Goal: Information Seeking & Learning: Learn about a topic

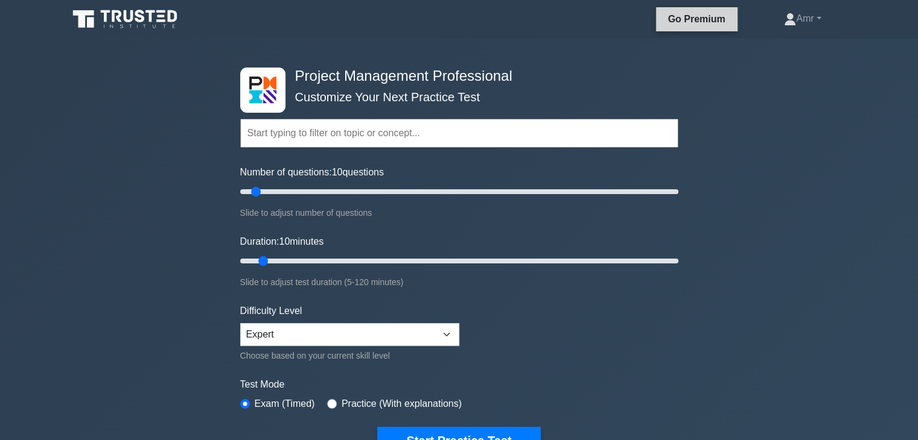
click at [713, 19] on link "Go Premium" at bounding box center [697, 18] width 72 height 15
drag, startPoint x: 253, startPoint y: 191, endPoint x: 231, endPoint y: 191, distance: 21.7
type input "5"
click at [240, 191] on input "Number of questions: 5 questions" at bounding box center [459, 192] width 438 height 14
drag, startPoint x: 258, startPoint y: 255, endPoint x: 229, endPoint y: 256, distance: 29.0
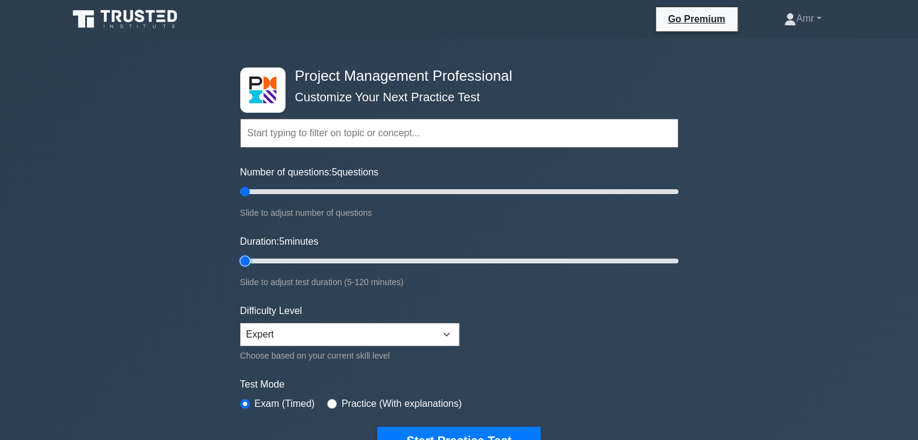
type input "5"
click at [240, 255] on input "Duration: 5 minutes" at bounding box center [459, 261] width 438 height 14
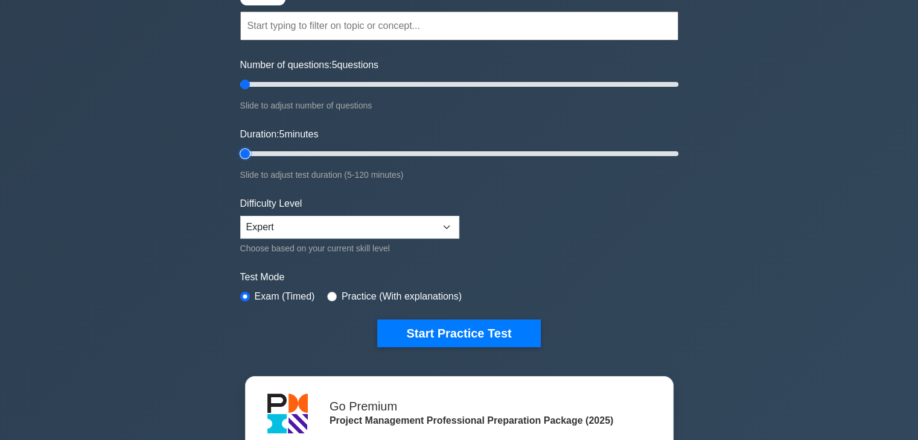
scroll to position [121, 0]
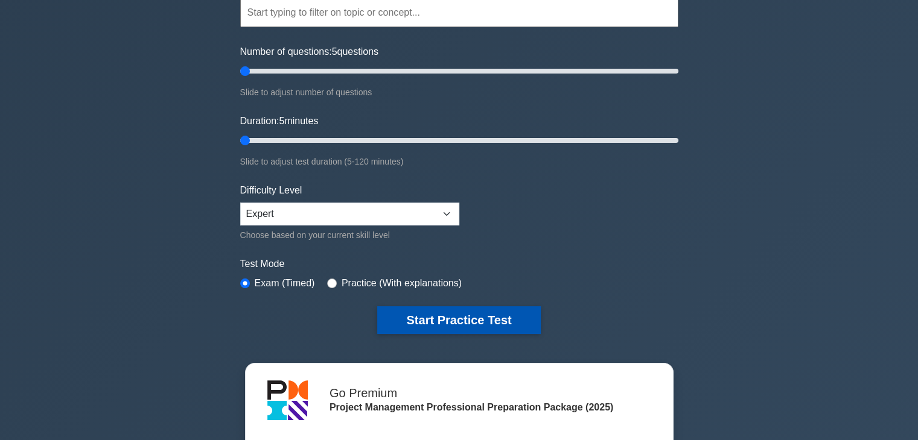
click at [418, 313] on button "Start Practice Test" at bounding box center [458, 321] width 163 height 28
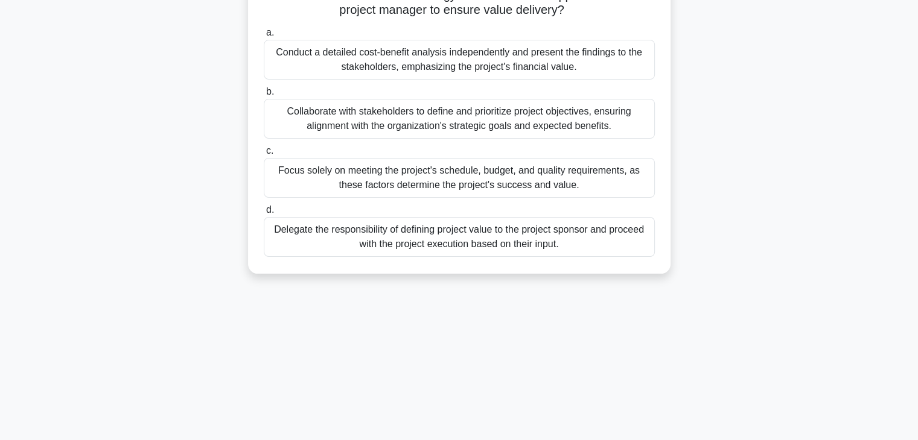
scroll to position [181, 0]
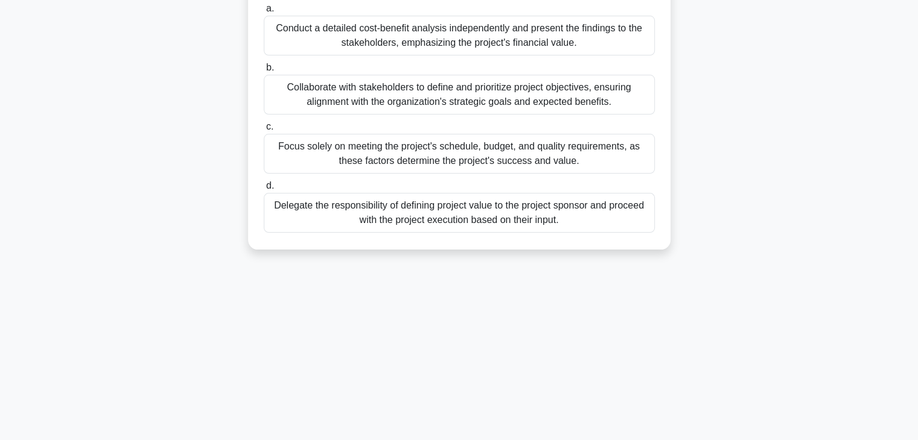
click at [603, 103] on div "Collaborate with stakeholders to define and prioritize project objectives, ensu…" at bounding box center [459, 95] width 391 height 40
click at [264, 72] on input "b. Collaborate with stakeholders to define and prioritize project objectives, e…" at bounding box center [264, 68] width 0 height 8
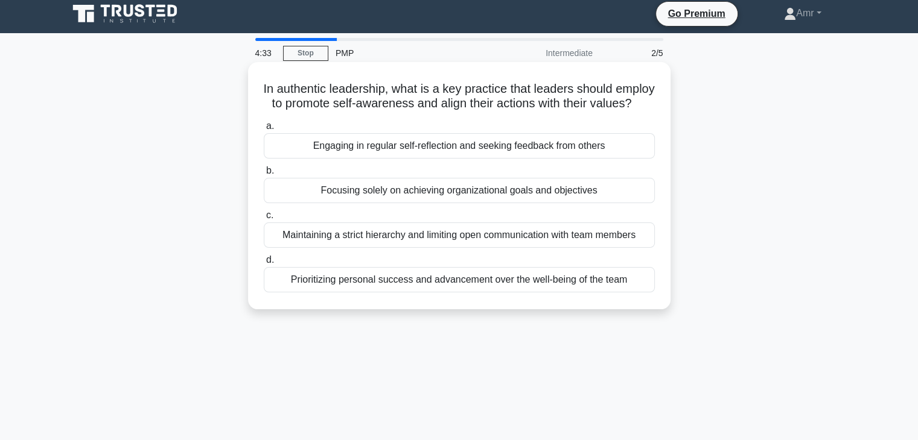
scroll to position [0, 0]
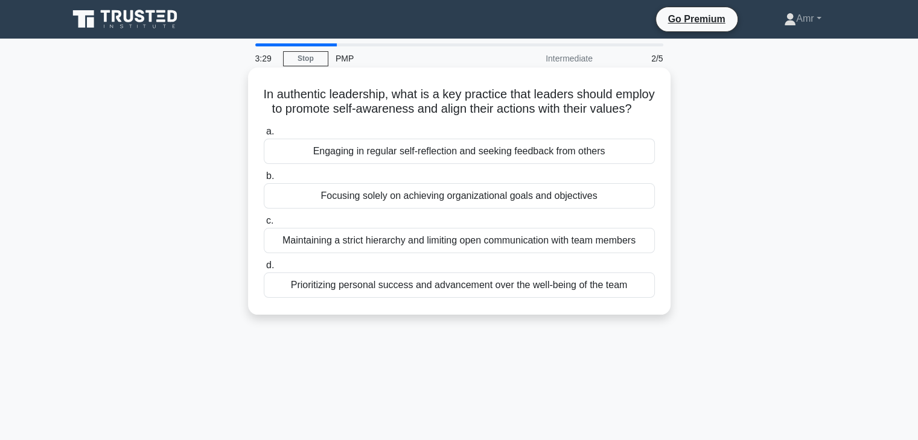
click at [473, 162] on div "Engaging in regular self-reflection and seeking feedback from others" at bounding box center [459, 151] width 391 height 25
click at [264, 136] on input "a. Engaging in regular self-reflection and seeking feedback from others" at bounding box center [264, 132] width 0 height 8
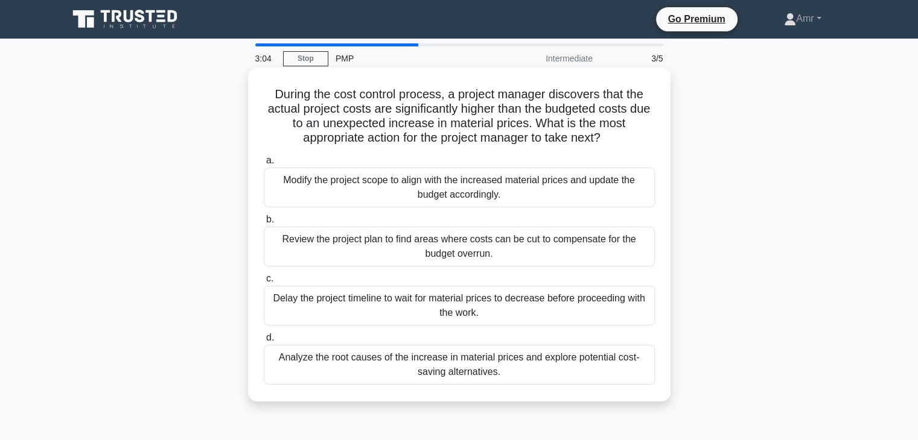
click at [394, 371] on div "Analyze the root causes of the increase in material prices and explore potentia…" at bounding box center [459, 365] width 391 height 40
click at [264, 342] on input "d. Analyze the root causes of the increase in material prices and explore poten…" at bounding box center [264, 338] width 0 height 8
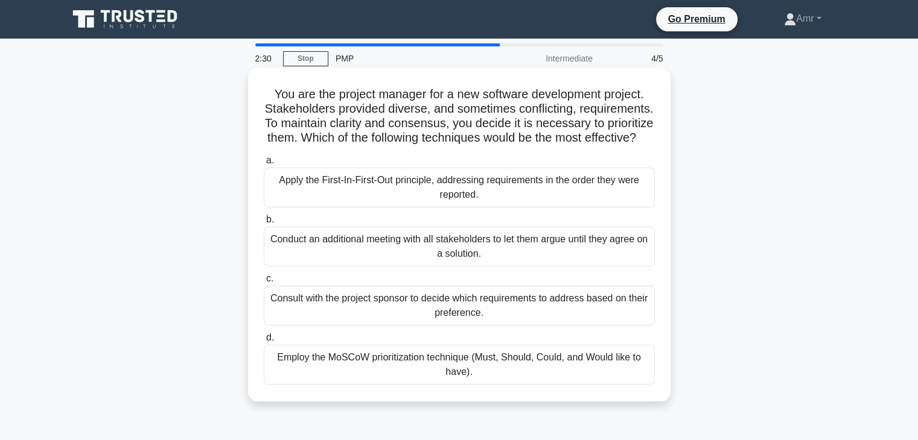
click at [387, 385] on div "Employ the MoSCoW prioritization technique (Must, Should, Could, and Would like…" at bounding box center [459, 365] width 391 height 40
click at [264, 342] on input "d. Employ the MoSCoW prioritization technique (Must, Should, Could, and Would l…" at bounding box center [264, 338] width 0 height 8
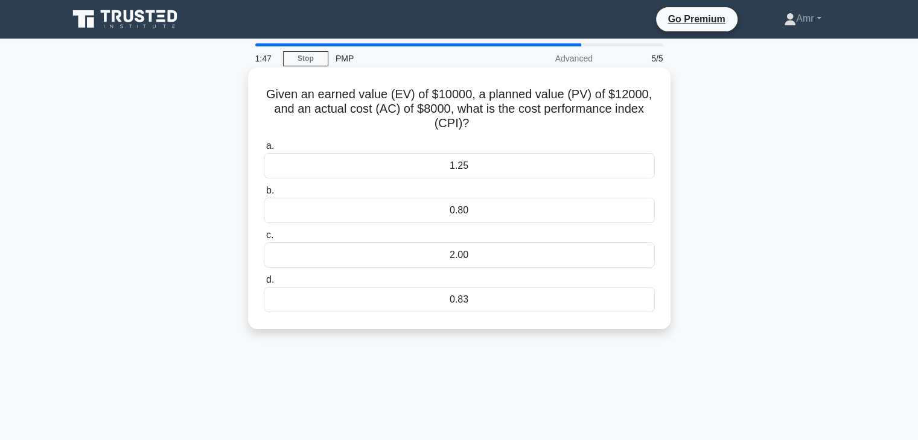
click at [512, 164] on div "1.25" at bounding box center [459, 165] width 391 height 25
click at [264, 150] on input "a. 1.25" at bounding box center [264, 146] width 0 height 8
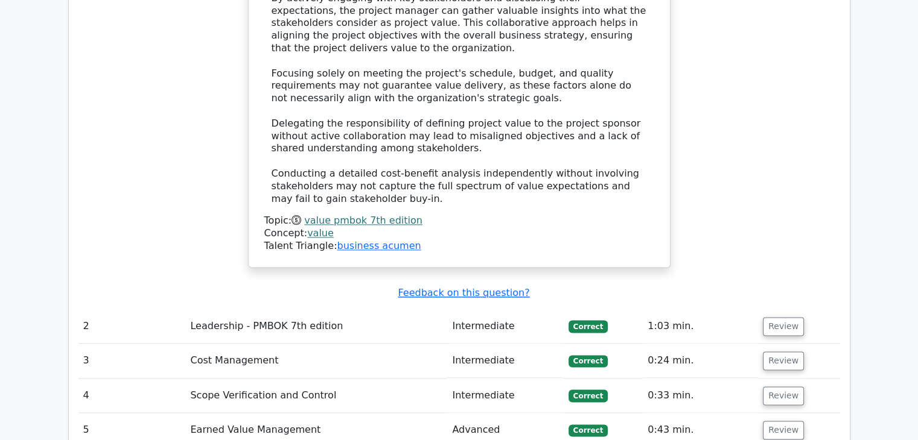
scroll to position [1508, 0]
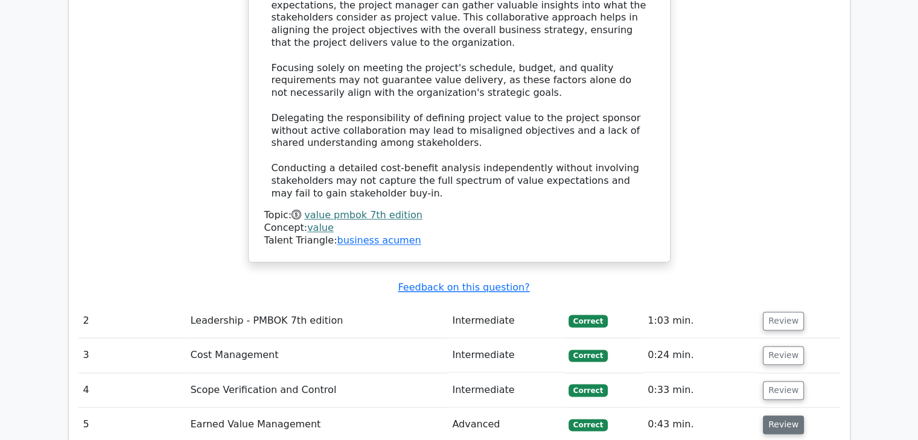
click at [784, 416] on button "Review" at bounding box center [783, 425] width 41 height 19
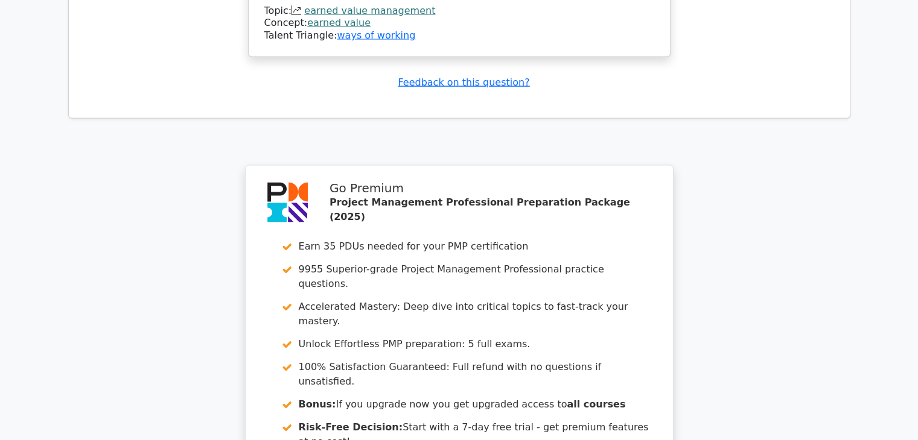
scroll to position [2414, 0]
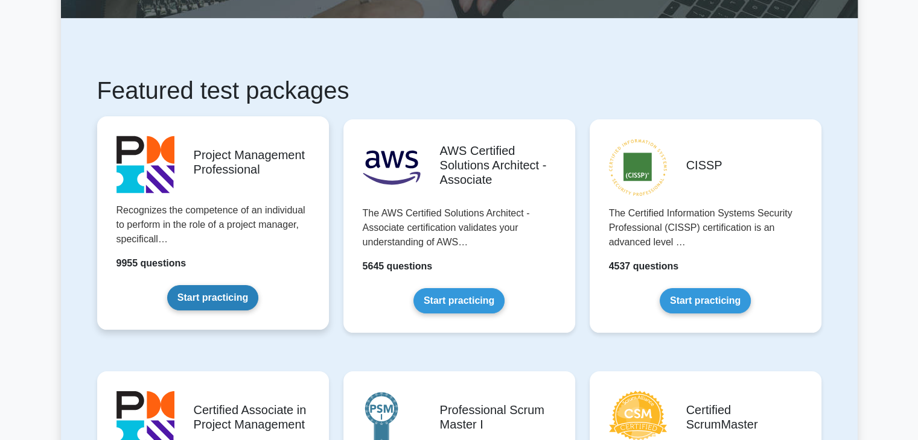
scroll to position [121, 0]
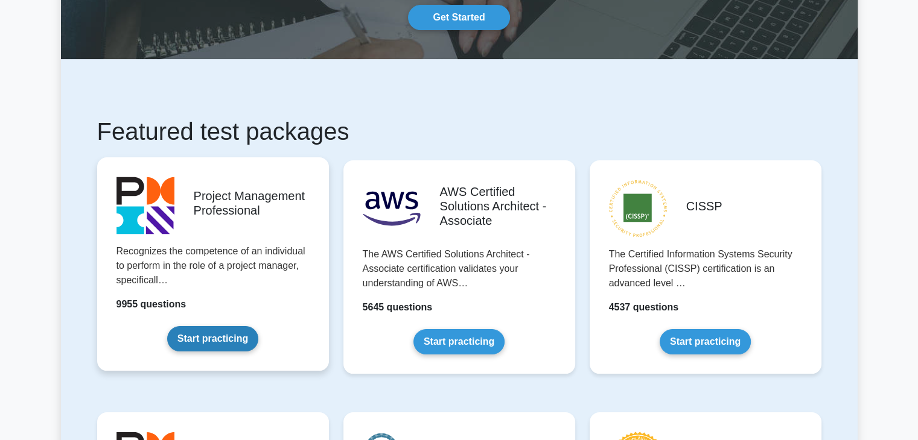
click at [258, 326] on link "Start practicing" at bounding box center [212, 338] width 91 height 25
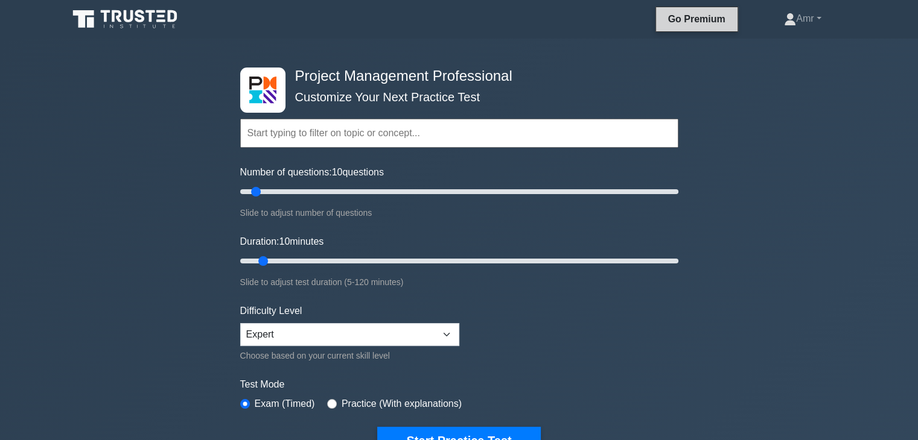
click at [707, 15] on link "Go Premium" at bounding box center [697, 18] width 72 height 15
